Goal: Task Accomplishment & Management: Manage account settings

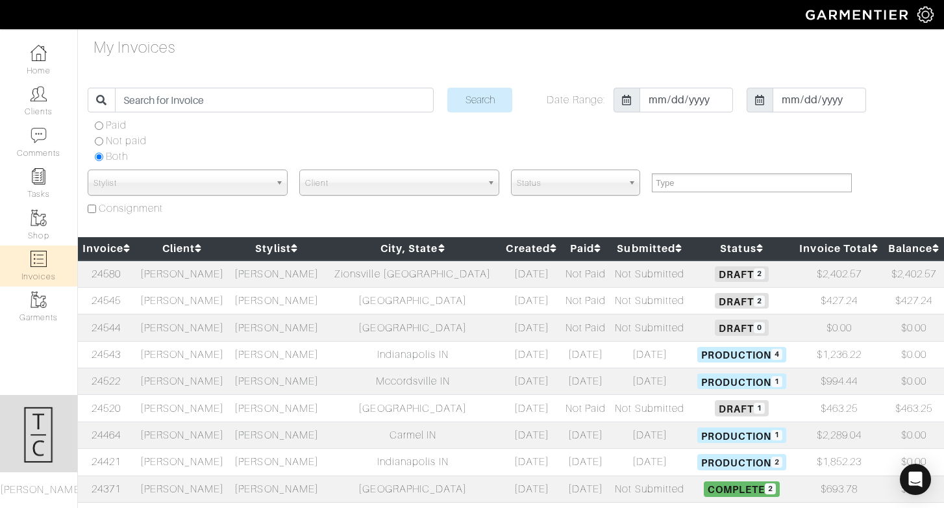
select select
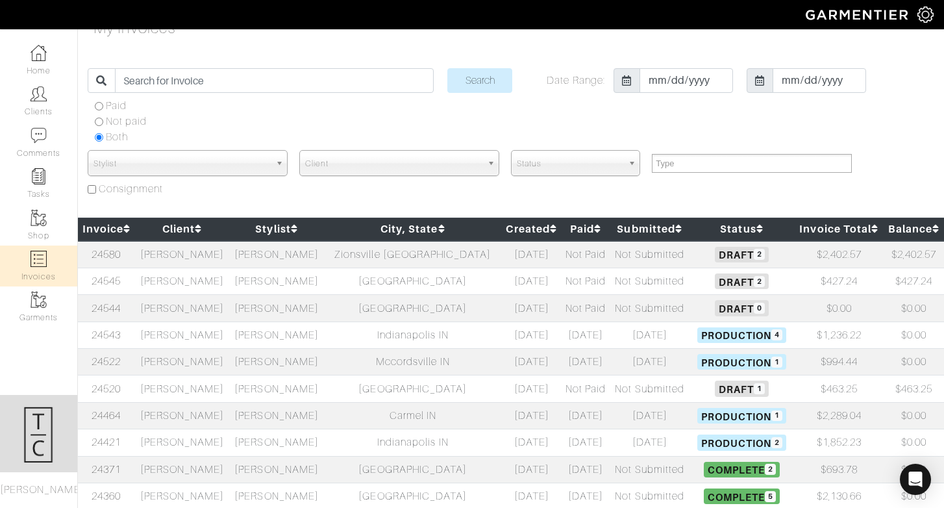
click at [42, 107] on link "Clients" at bounding box center [38, 101] width 77 height 41
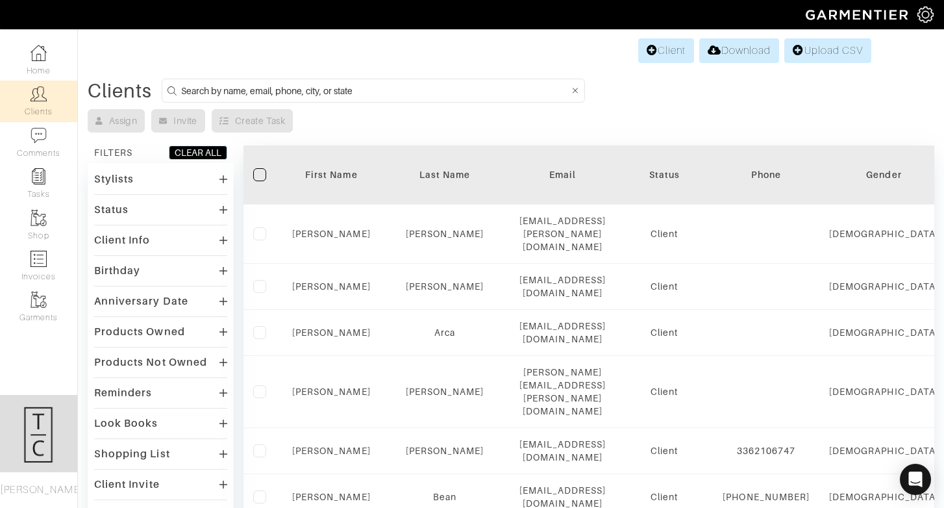
click at [258, 83] on input at bounding box center [375, 90] width 388 height 16
click at [254, 88] on input at bounding box center [375, 90] width 388 height 16
click at [243, 90] on input at bounding box center [375, 90] width 388 height 16
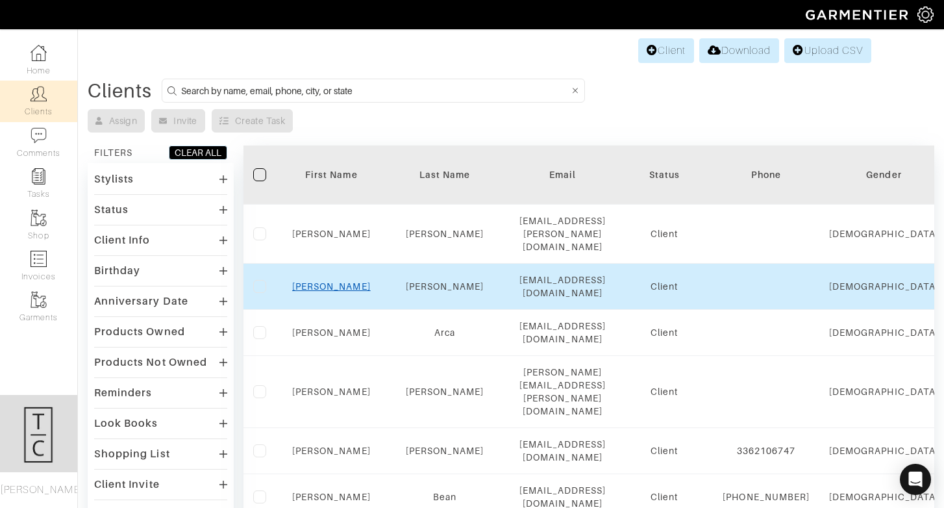
click at [338, 281] on link "[PERSON_NAME]" at bounding box center [331, 286] width 79 height 10
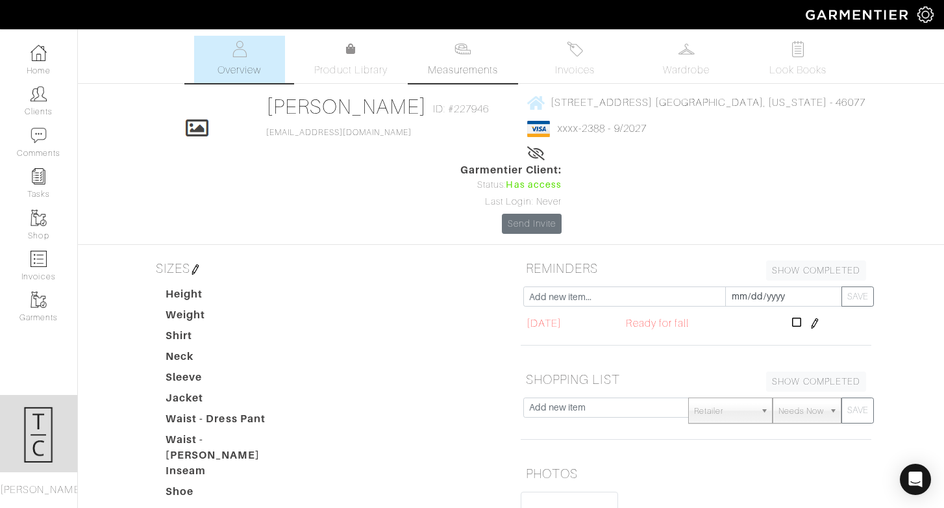
click at [452, 77] on span "Measurements" at bounding box center [463, 70] width 71 height 16
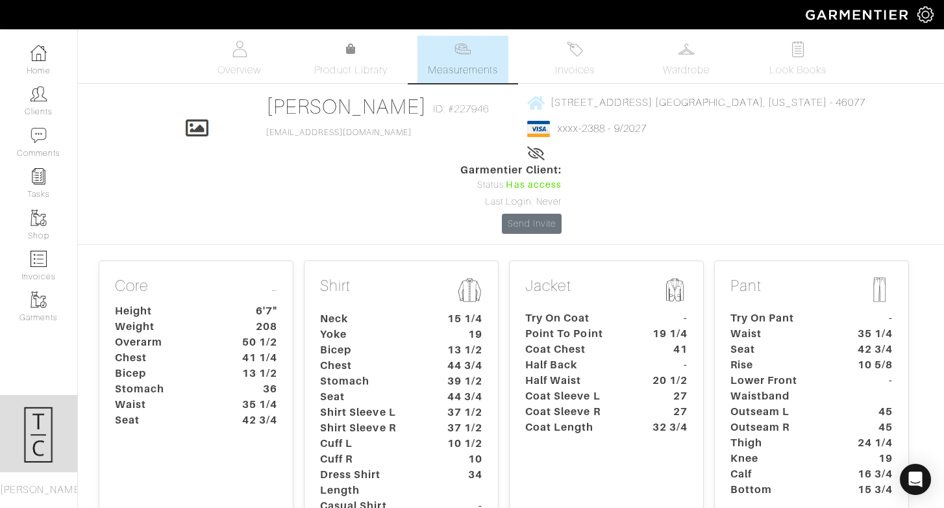
click at [414, 358] on dt "Chest" at bounding box center [370, 366] width 121 height 16
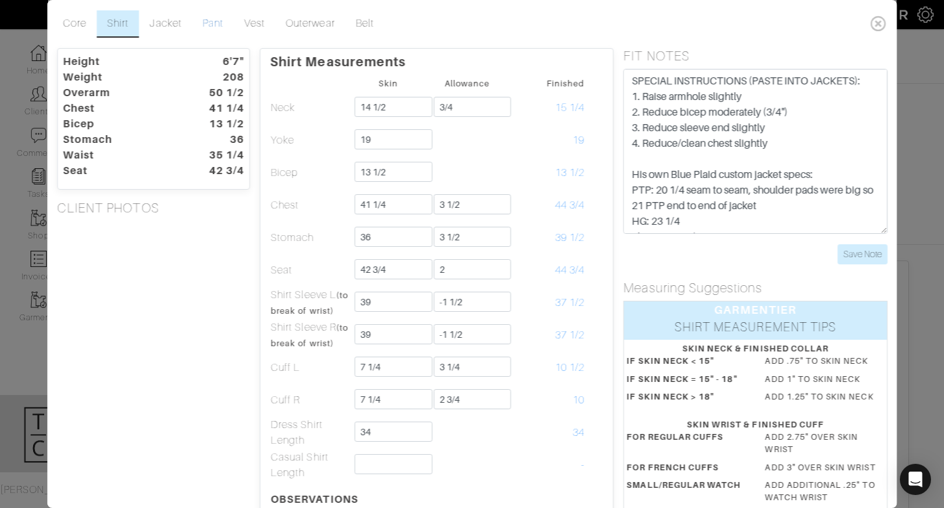
click at [214, 24] on link "Pant" at bounding box center [213, 23] width 42 height 27
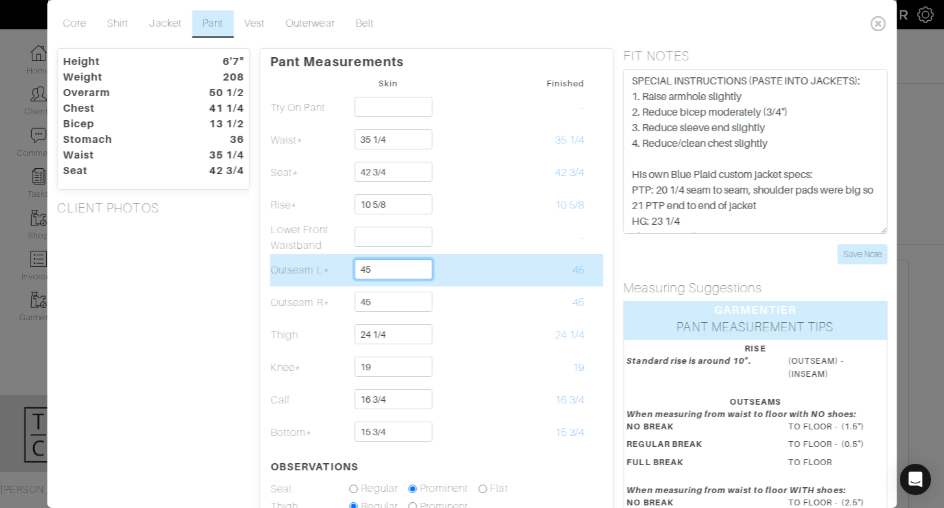
click at [397, 275] on input "45" at bounding box center [393, 269] width 77 height 20
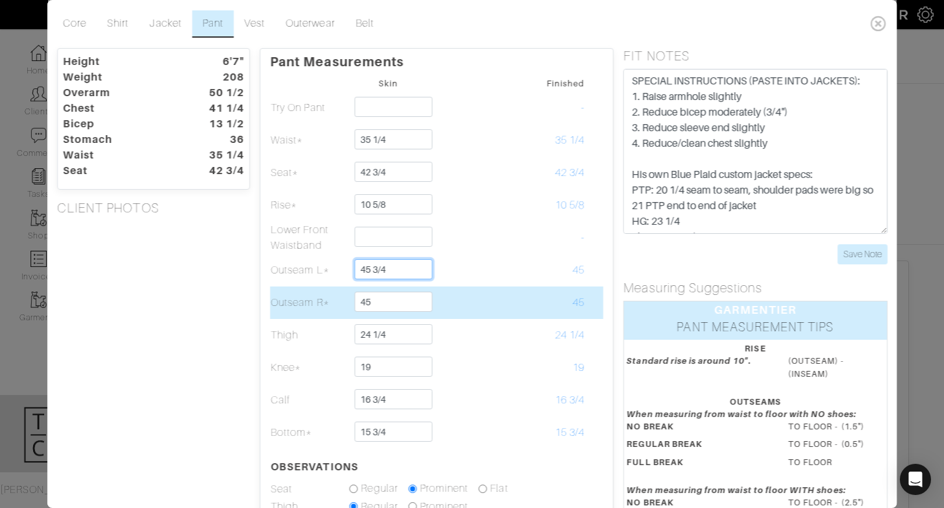
type input "45 3/4"
click at [417, 297] on input "45" at bounding box center [393, 302] width 77 height 20
type input "45 3/4"
click at [471, 295] on td at bounding box center [466, 302] width 79 height 32
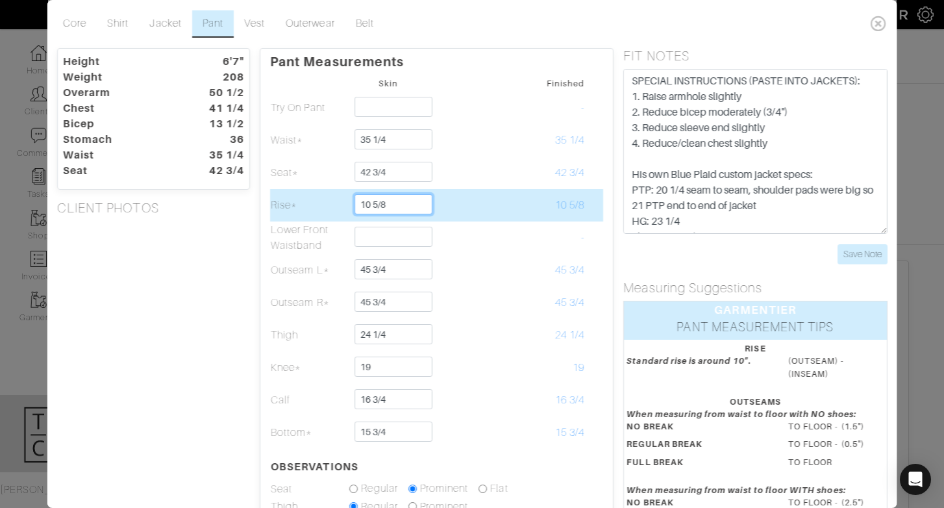
click at [403, 204] on input "10 5/8" at bounding box center [393, 204] width 77 height 20
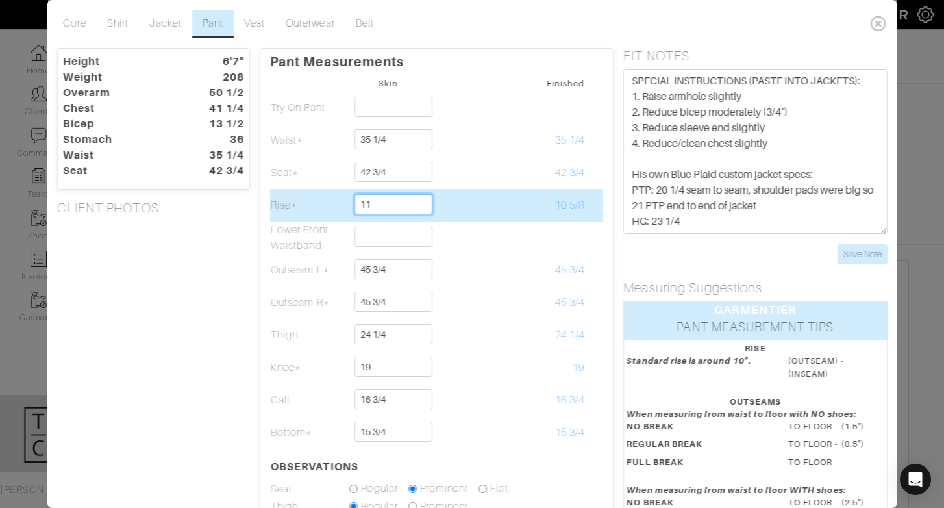
type input "11"
click at [470, 210] on td at bounding box center [466, 205] width 79 height 32
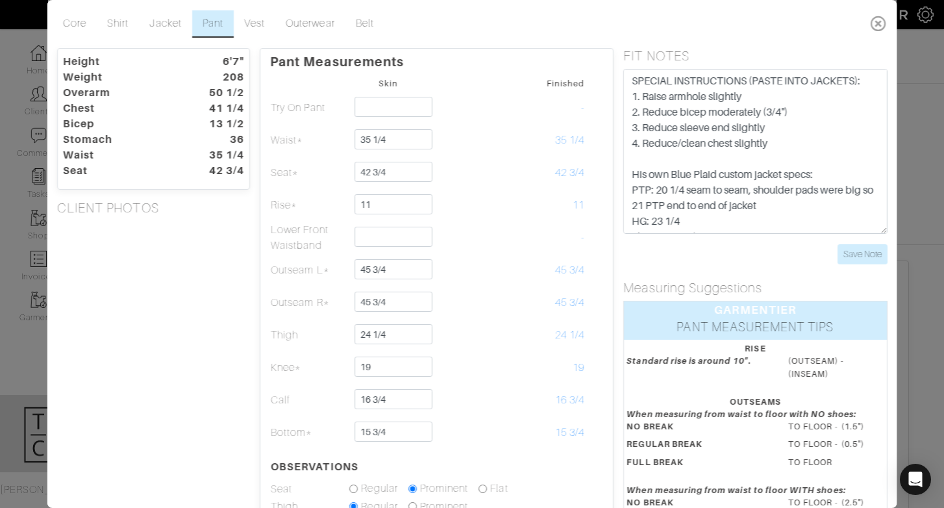
click at [875, 23] on icon at bounding box center [878, 23] width 27 height 26
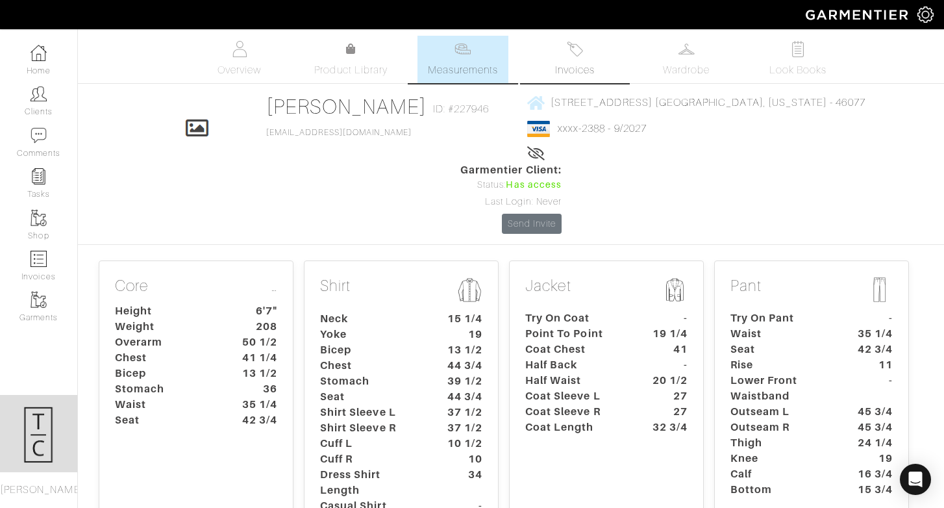
click at [564, 67] on span "Invoices" at bounding box center [575, 70] width 40 height 16
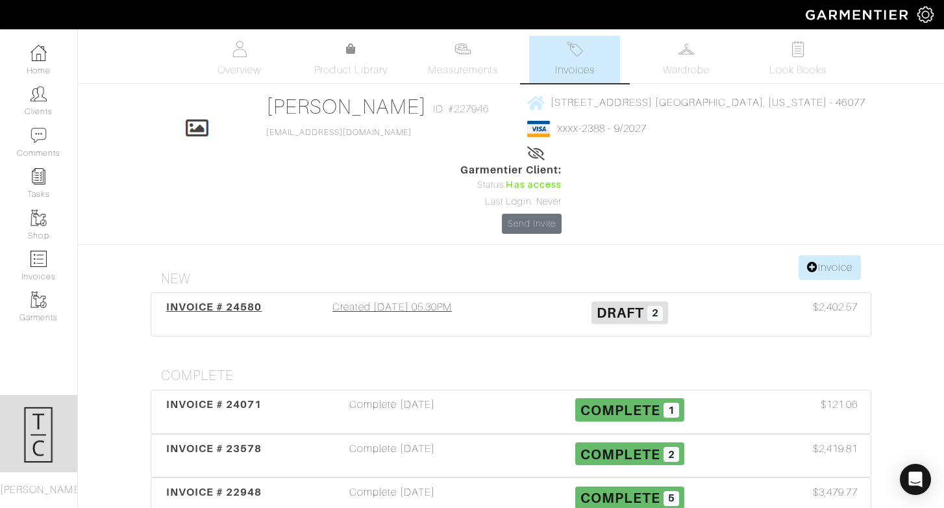
click at [235, 299] on div "INVOICE # 24580" at bounding box center [214, 314] width 119 height 30
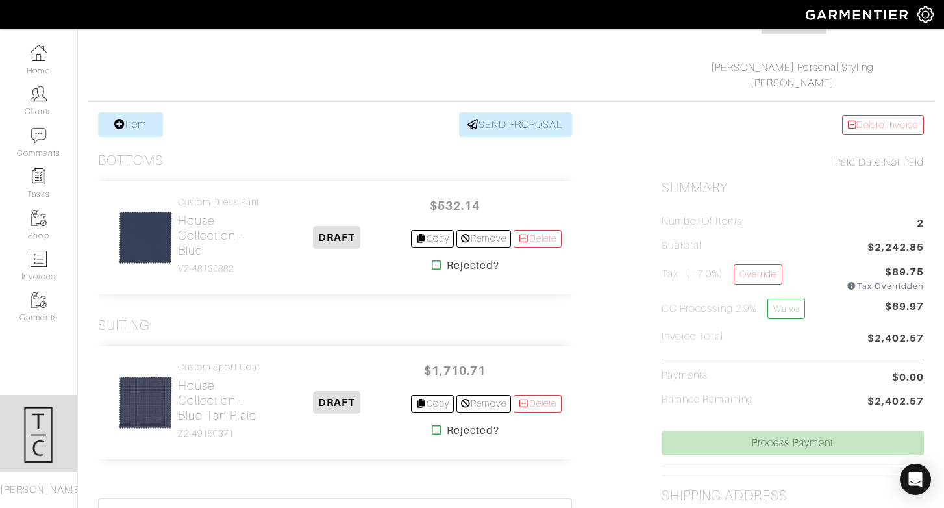
scroll to position [190, 0]
